Goal: Transaction & Acquisition: Book appointment/travel/reservation

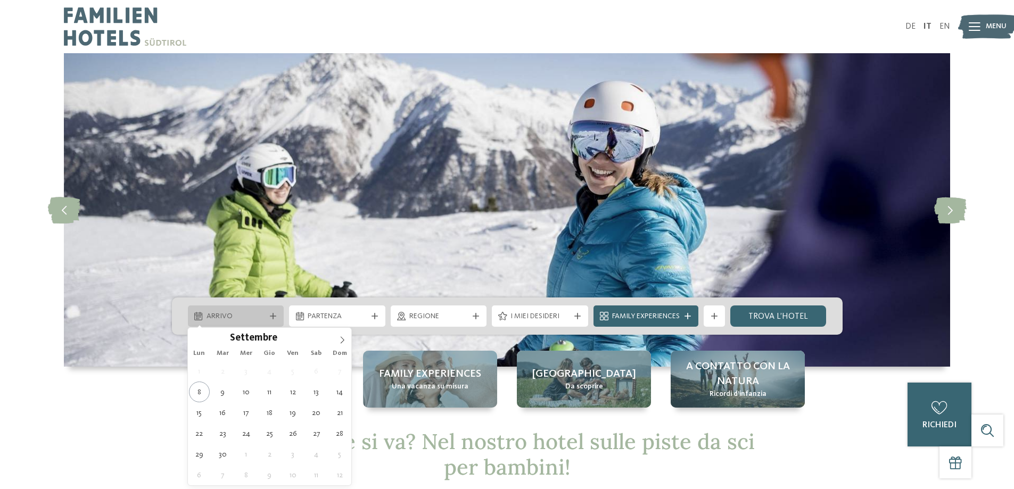
click at [226, 310] on div "Arrivo" at bounding box center [236, 316] width 96 height 21
click at [339, 339] on icon at bounding box center [342, 339] width 7 height 7
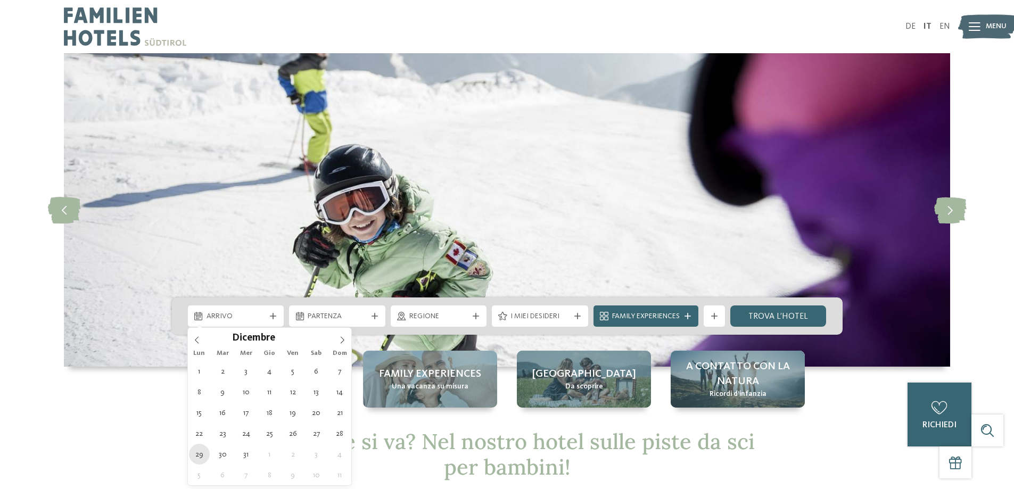
type div "[DATE]"
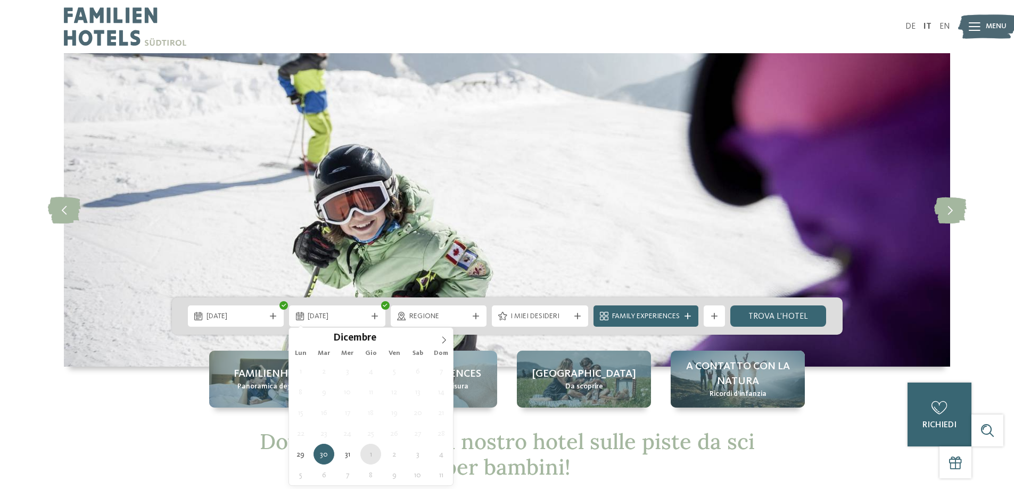
type div "[DATE]"
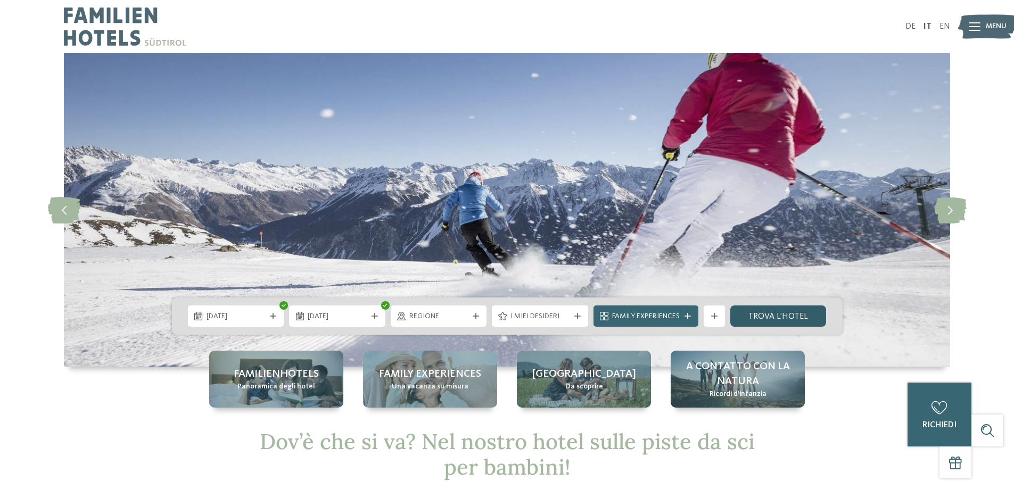
click at [803, 313] on link "trova l’hotel" at bounding box center [778, 316] width 96 height 21
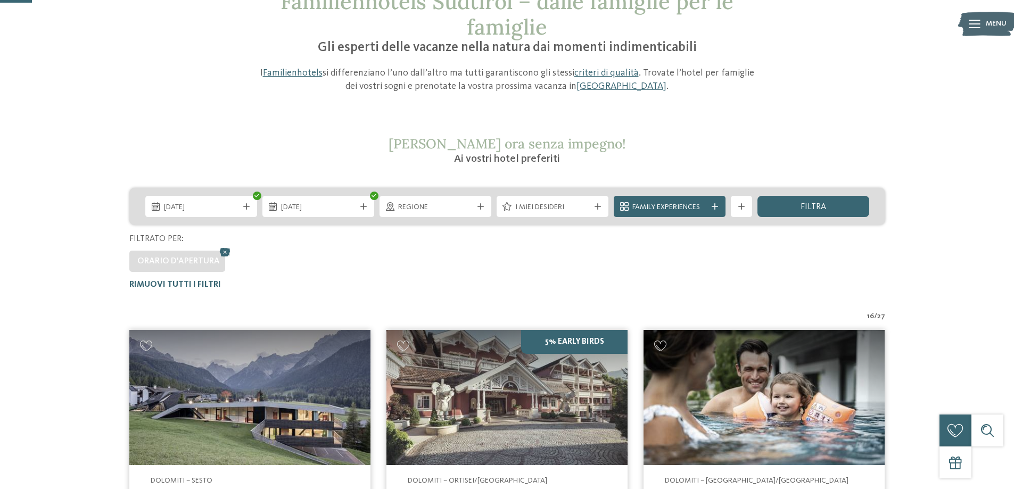
scroll to position [83, 0]
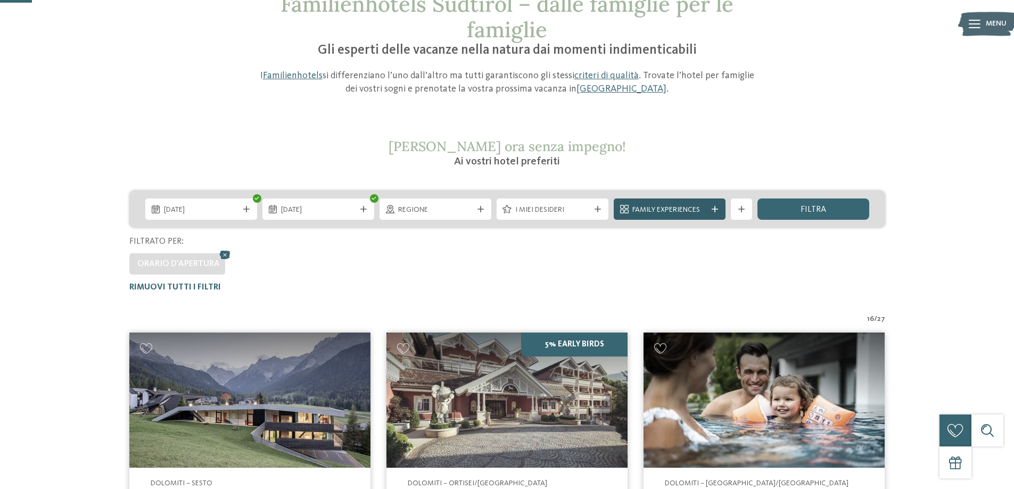
click at [698, 207] on span "Family Experiences" at bounding box center [669, 210] width 75 height 11
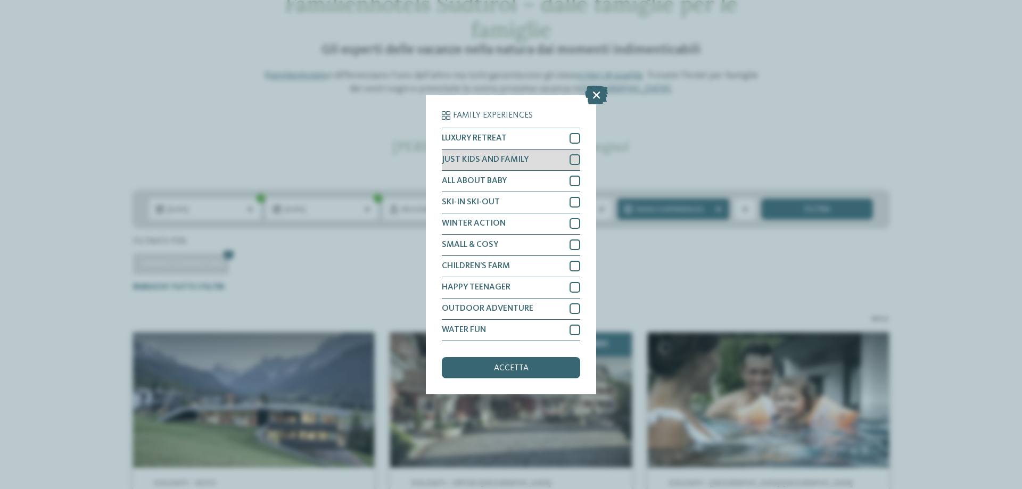
click at [520, 161] on span "JUST KIDS AND FAMILY" at bounding box center [485, 159] width 87 height 9
click at [499, 191] on div "ALL ABOUT BABY" at bounding box center [511, 181] width 138 height 21
click at [511, 244] on div "SMALL & COSY" at bounding box center [511, 245] width 138 height 21
drag, startPoint x: 509, startPoint y: 263, endPoint x: 523, endPoint y: 336, distance: 73.7
click at [510, 263] on span "CHILDREN’S FARM" at bounding box center [476, 266] width 68 height 9
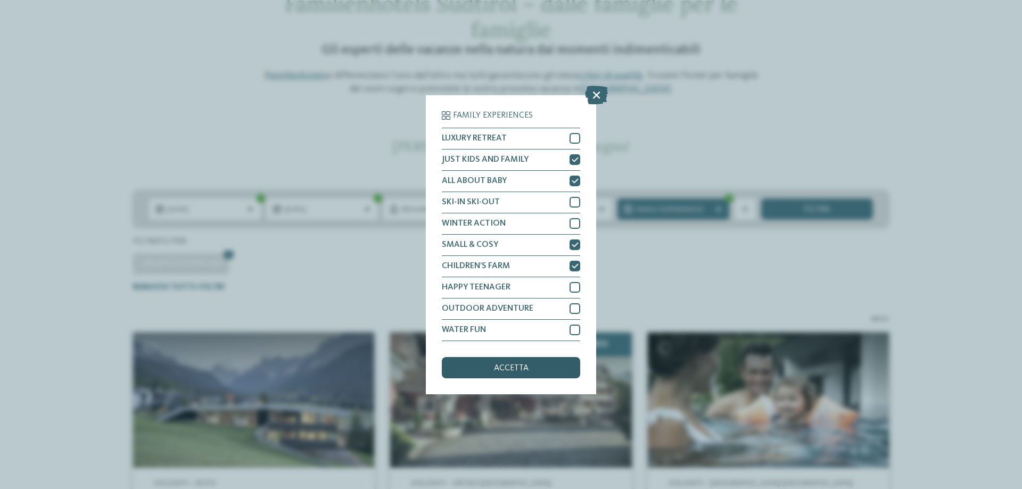
click at [510, 367] on span "accetta" at bounding box center [511, 368] width 35 height 9
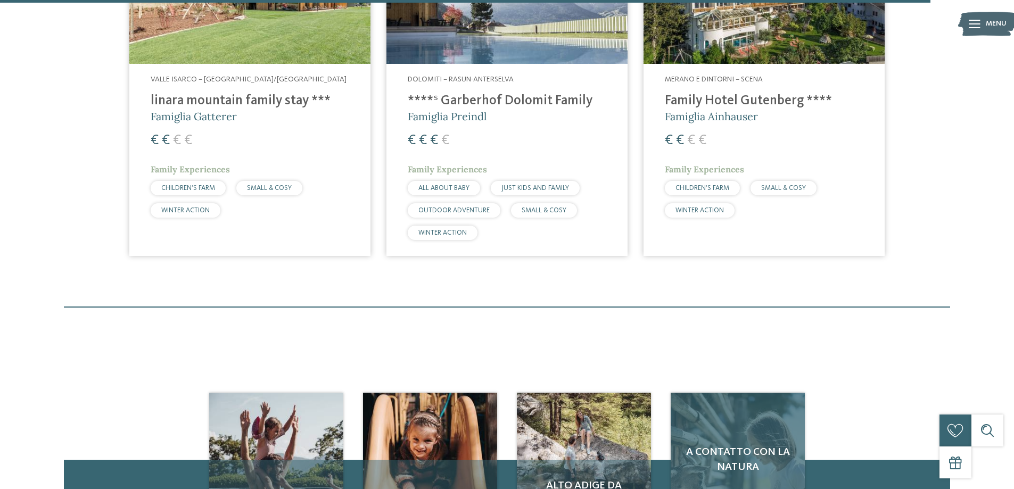
scroll to position [1840, 0]
